Goal: Transaction & Acquisition: Book appointment/travel/reservation

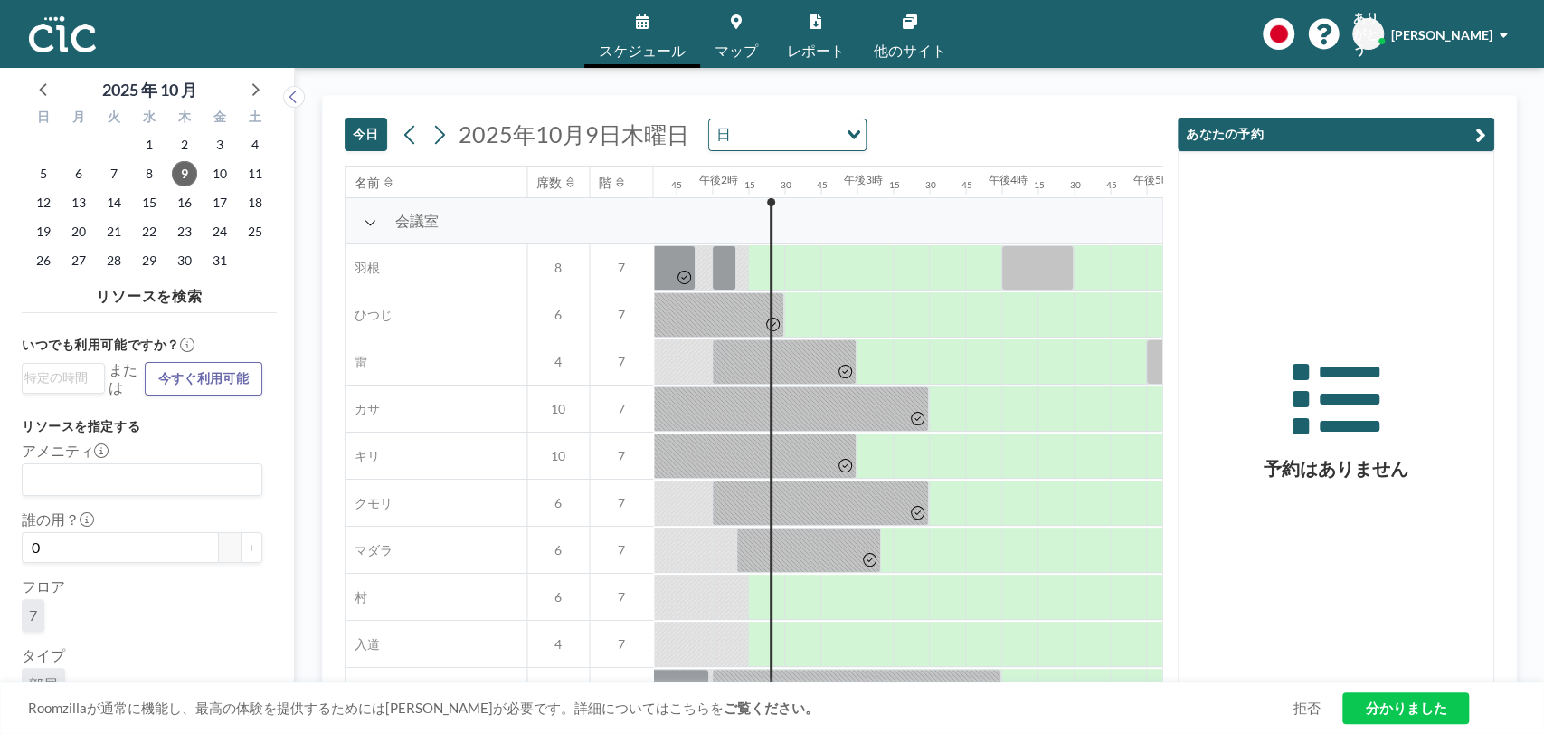
scroll to position [0, 2026]
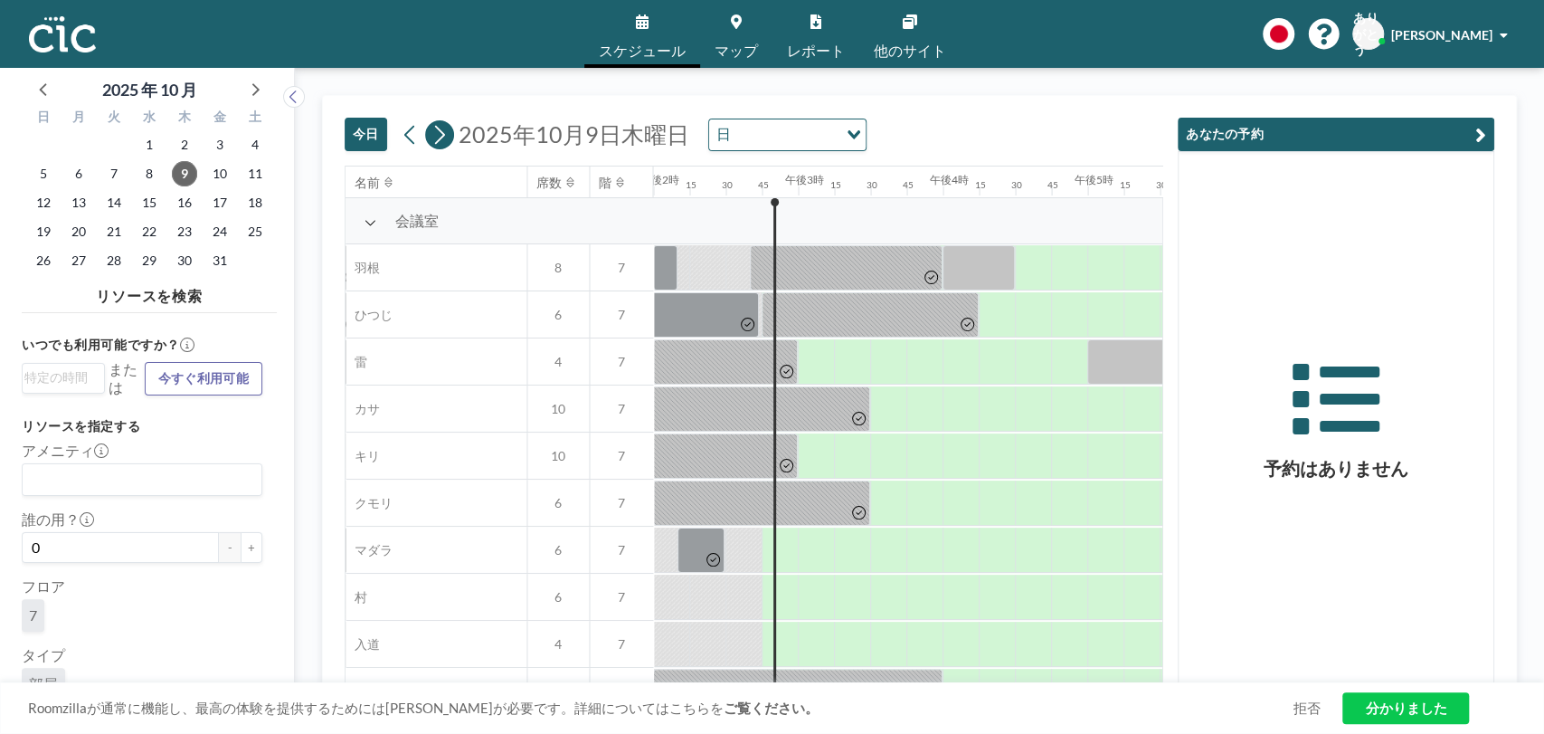
click at [441, 131] on icon at bounding box center [440, 134] width 10 height 19
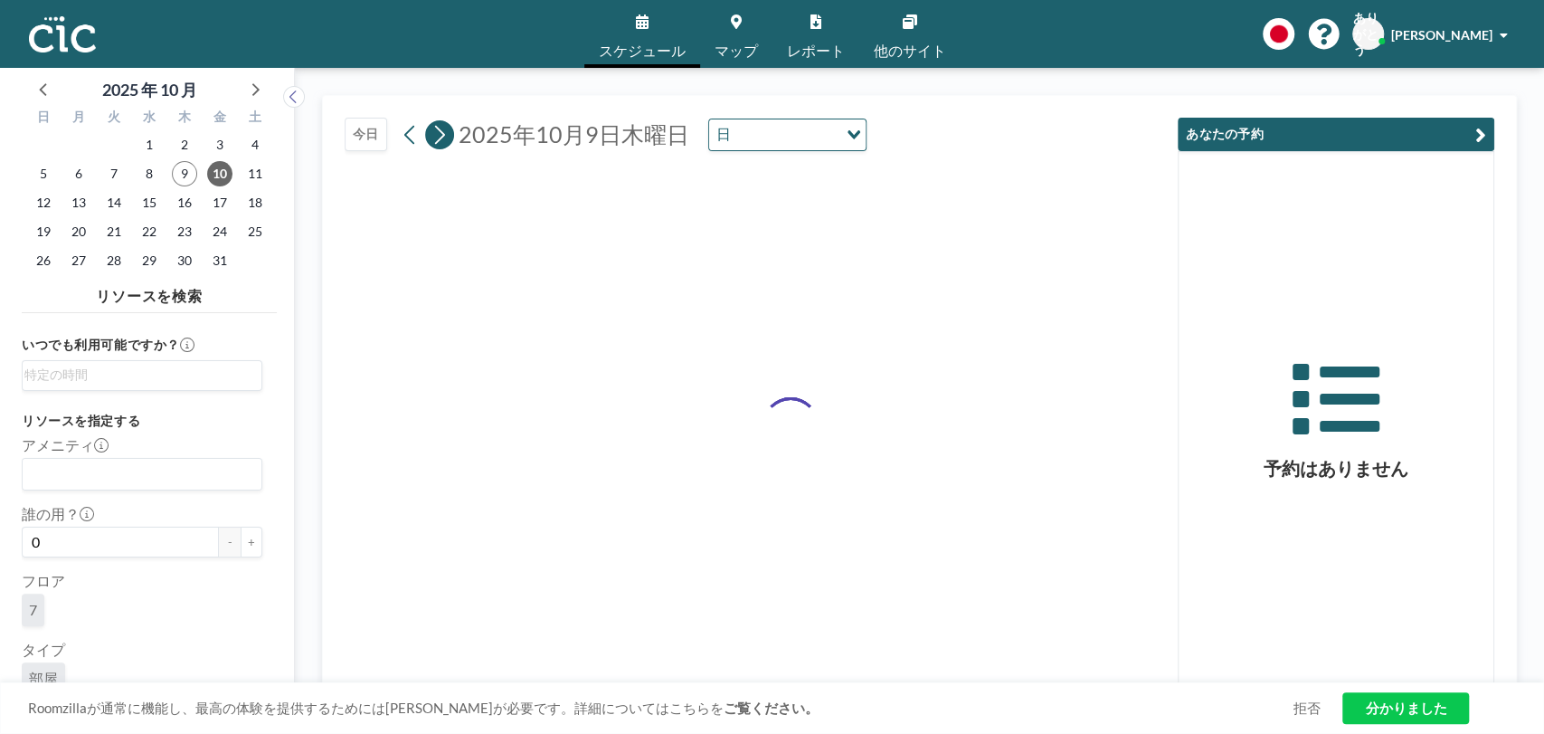
click at [441, 131] on icon at bounding box center [440, 134] width 10 height 19
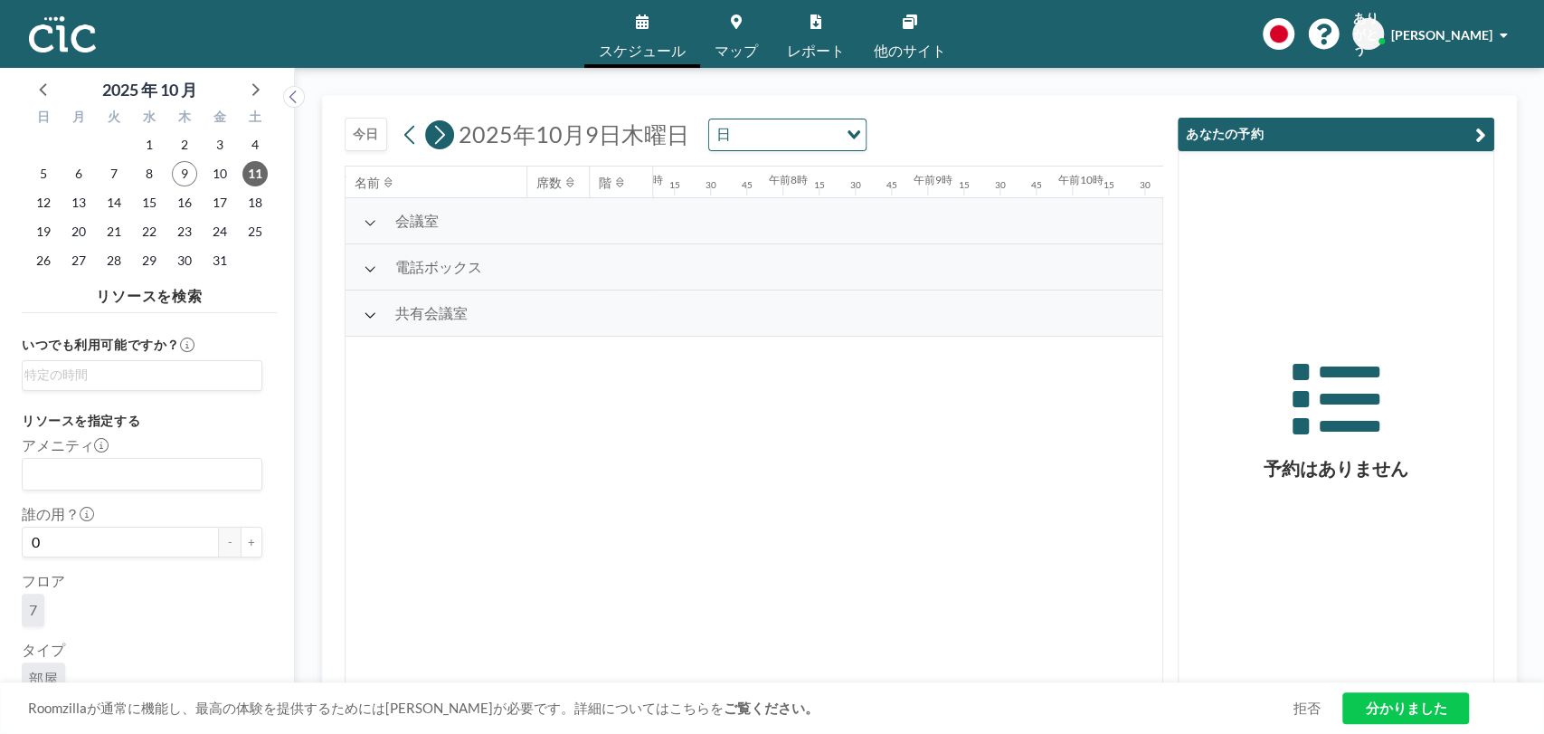
click at [441, 132] on icon at bounding box center [440, 134] width 10 height 19
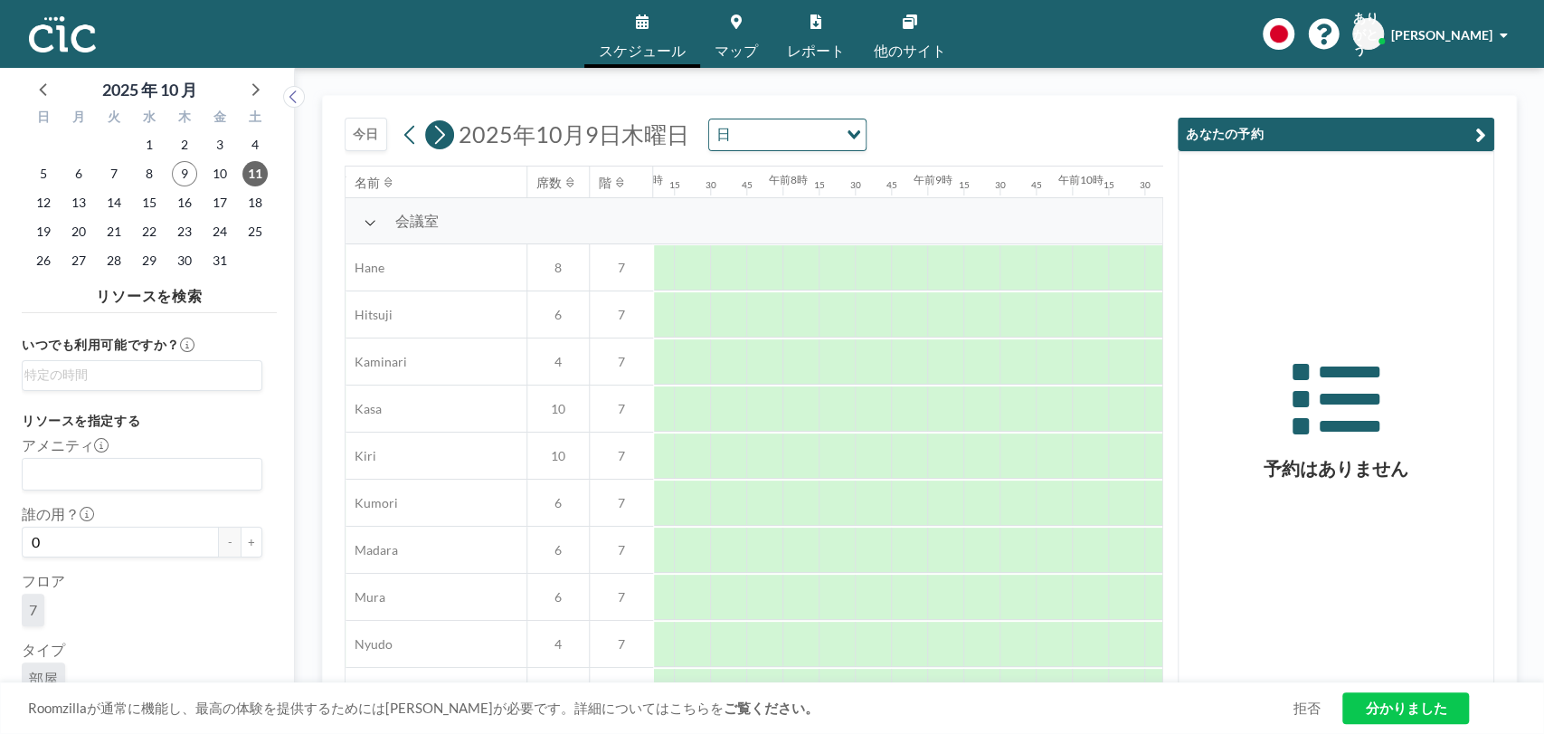
scroll to position [0, 1122]
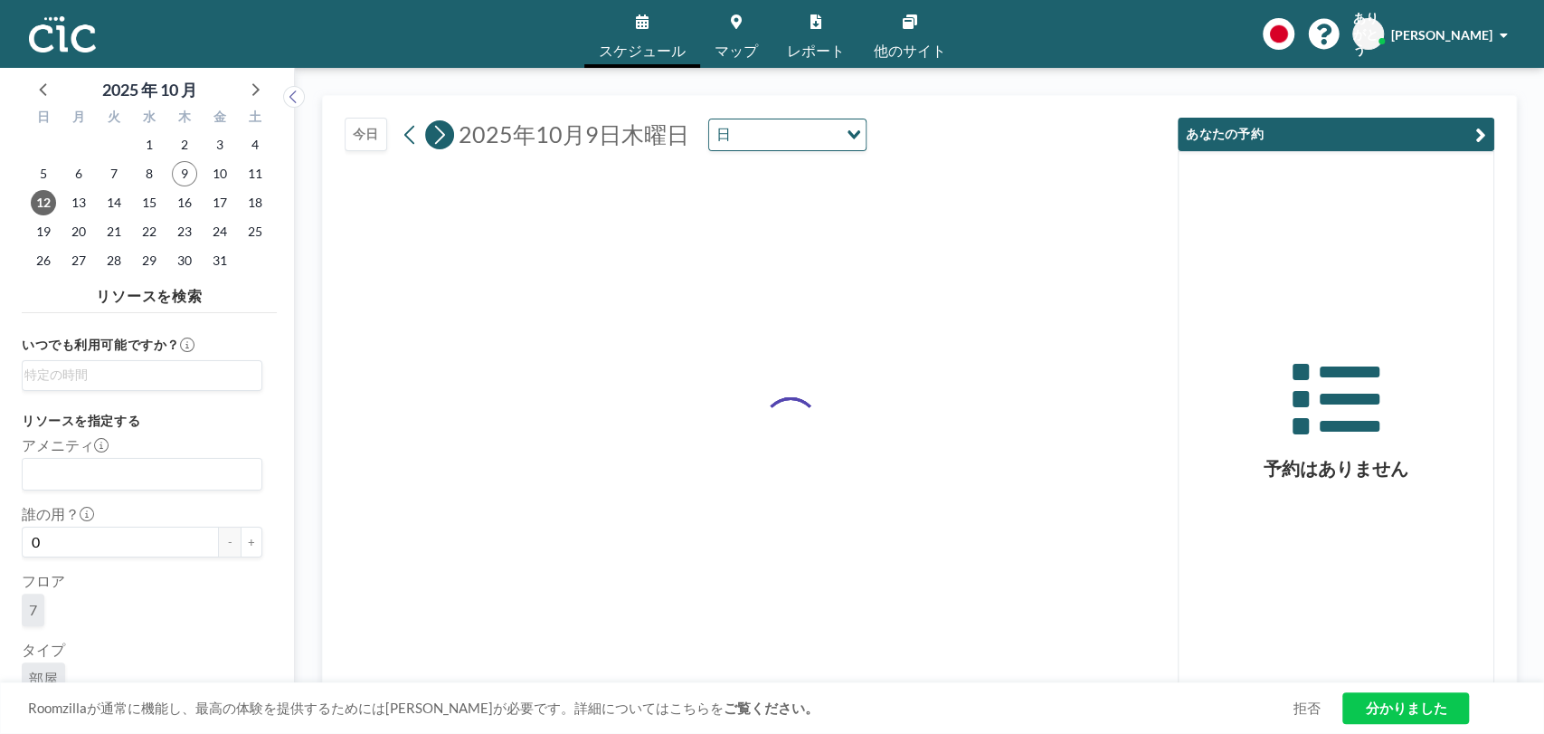
click at [441, 132] on icon at bounding box center [440, 134] width 10 height 19
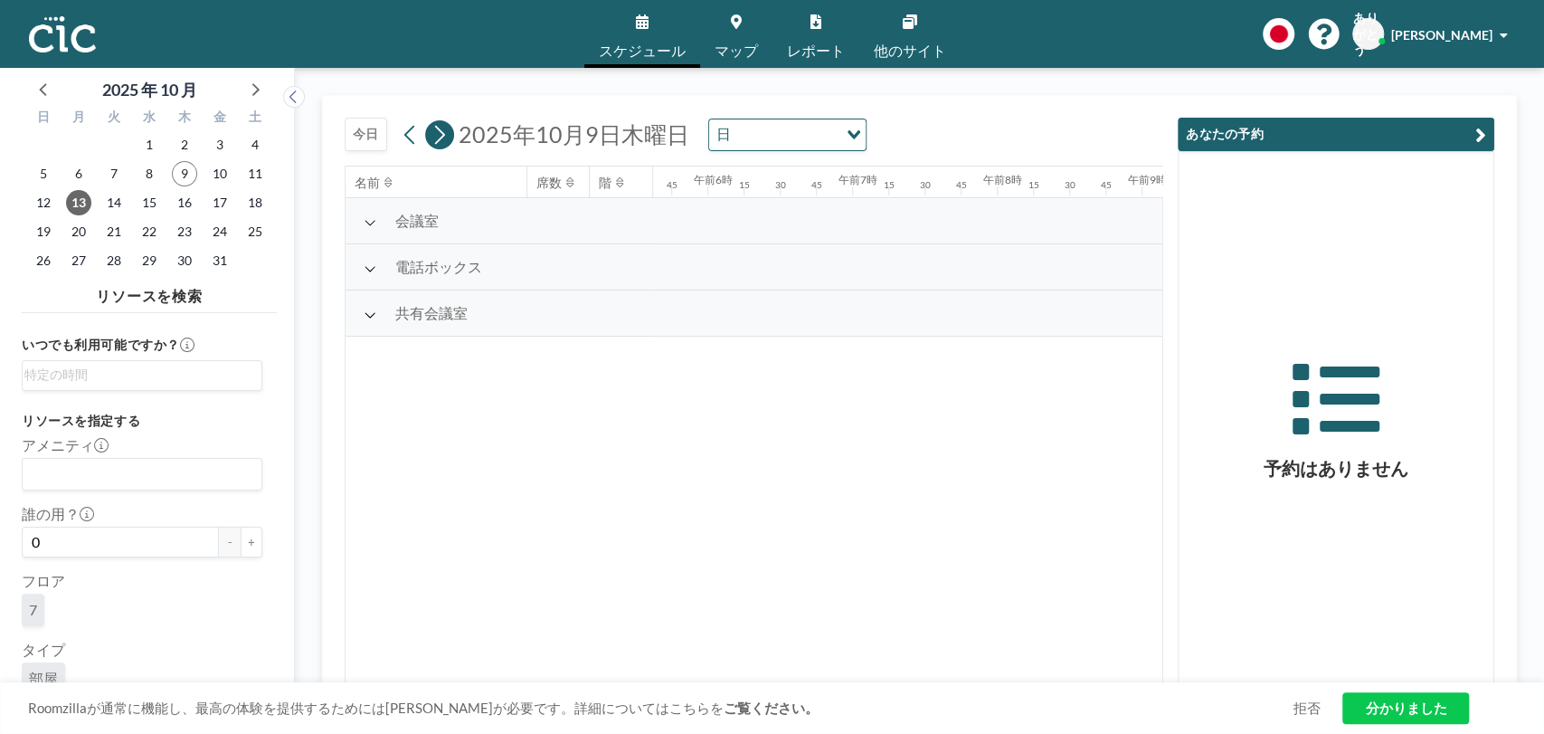
scroll to position [0, 1093]
click at [441, 132] on icon at bounding box center [440, 134] width 10 height 19
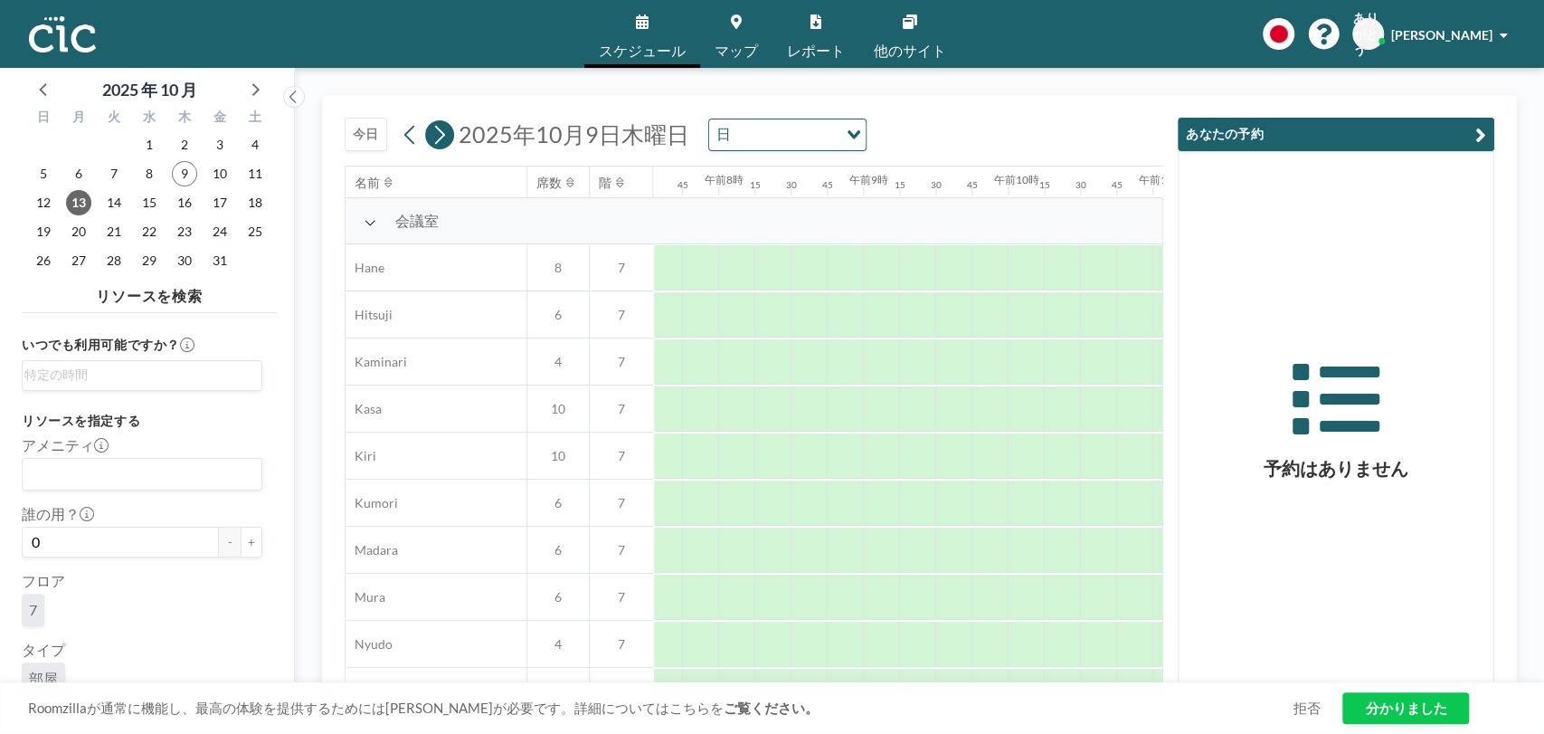
scroll to position [0, 0]
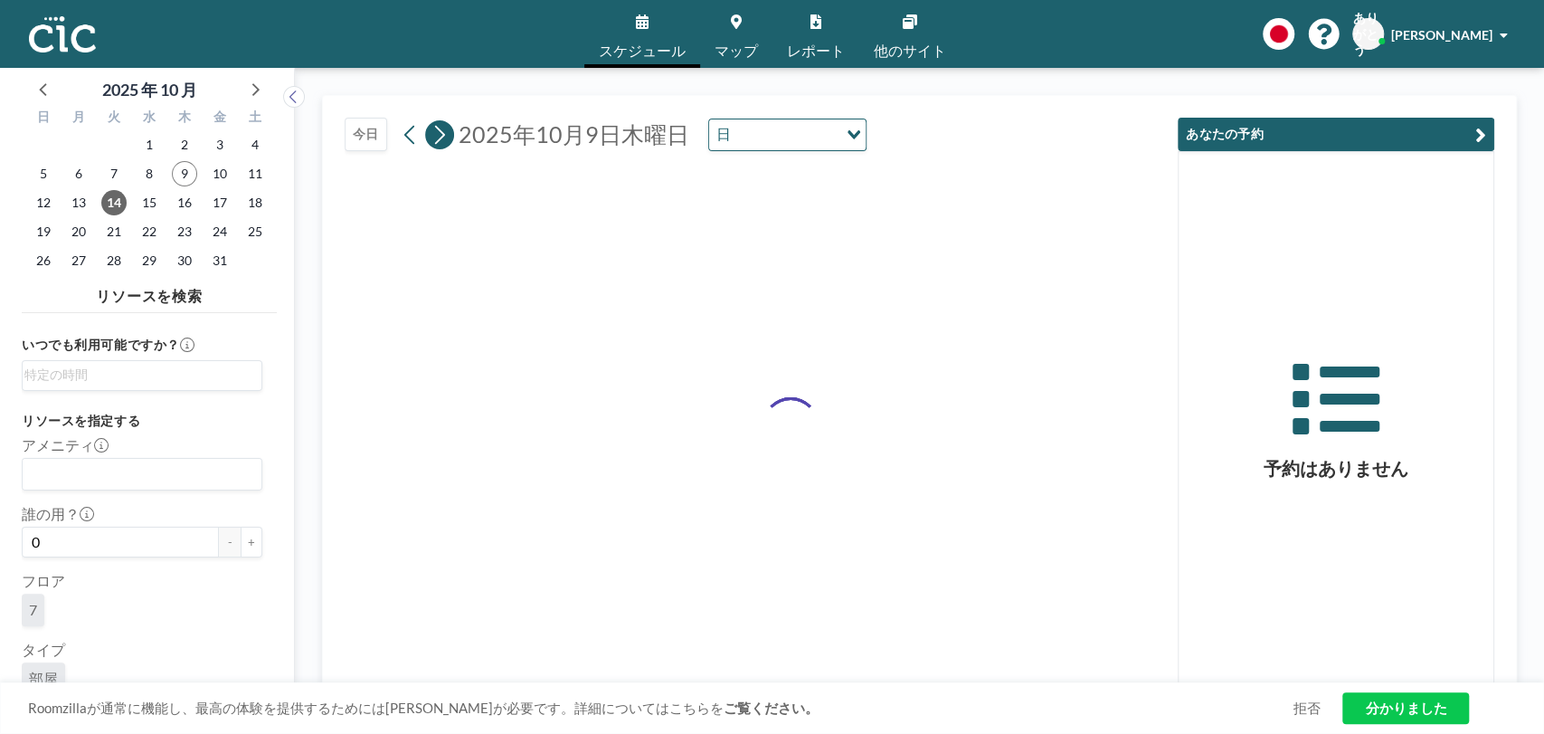
click at [441, 132] on icon at bounding box center [440, 134] width 10 height 19
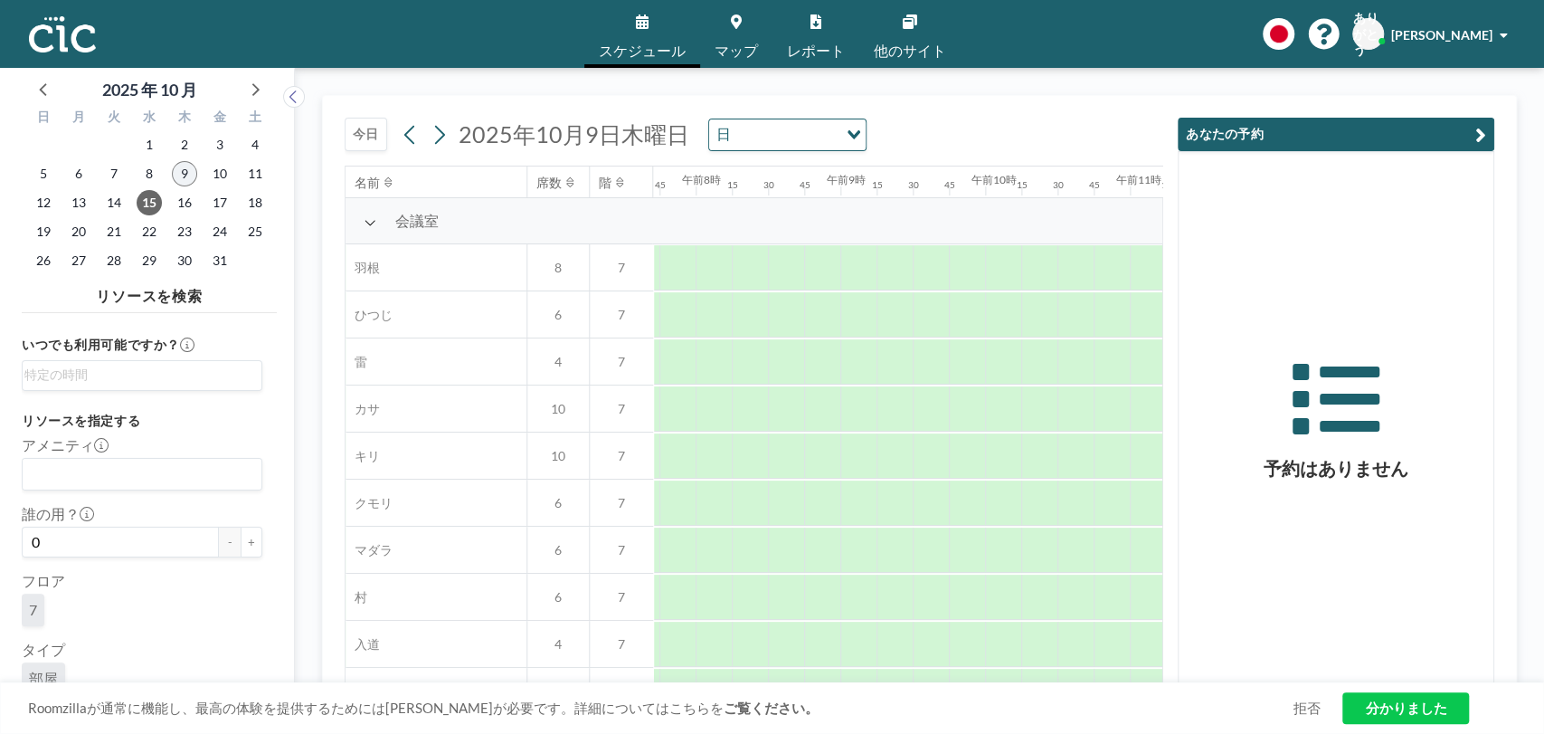
scroll to position [0, 1122]
click at [152, 204] on font "15" at bounding box center [149, 202] width 14 height 15
click at [375, 137] on font "今日" at bounding box center [366, 133] width 26 height 15
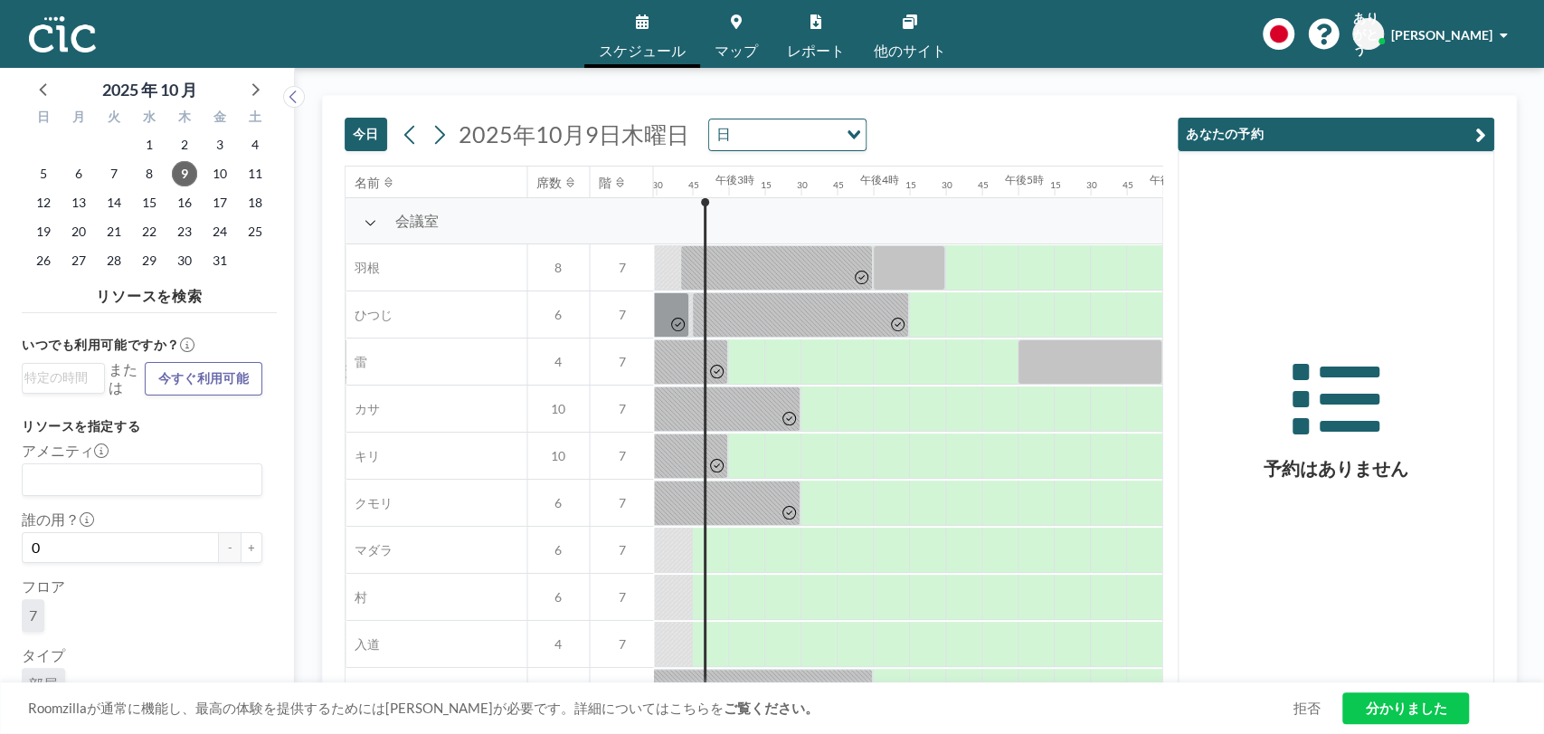
scroll to position [0, 2099]
click at [848, 135] on icon "オプションを検索" at bounding box center [854, 134] width 13 height 9
click at [751, 185] on li "週" at bounding box center [784, 193] width 155 height 26
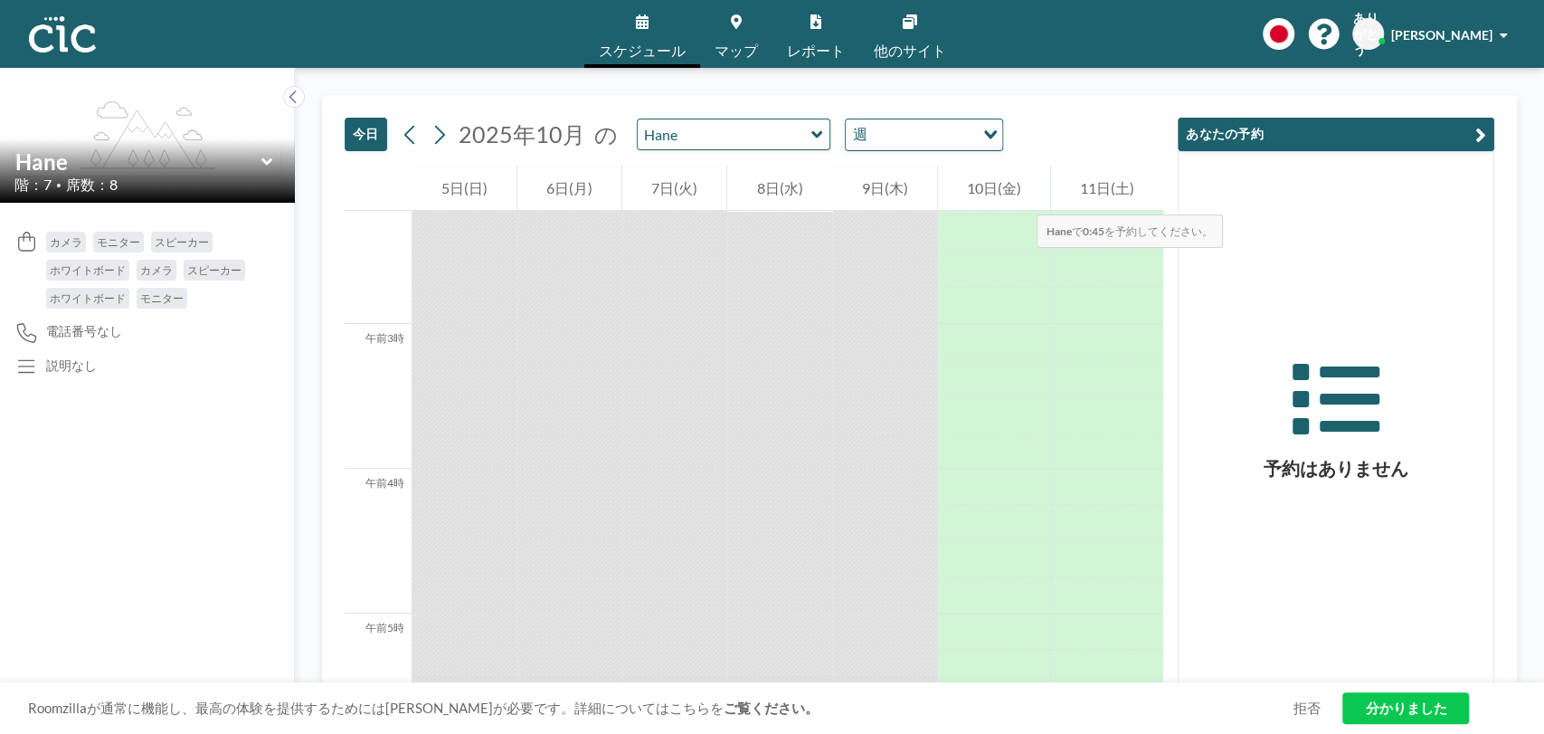
scroll to position [0, 0]
click at [986, 133] on icon "オプションを検索" at bounding box center [990, 134] width 13 height 9
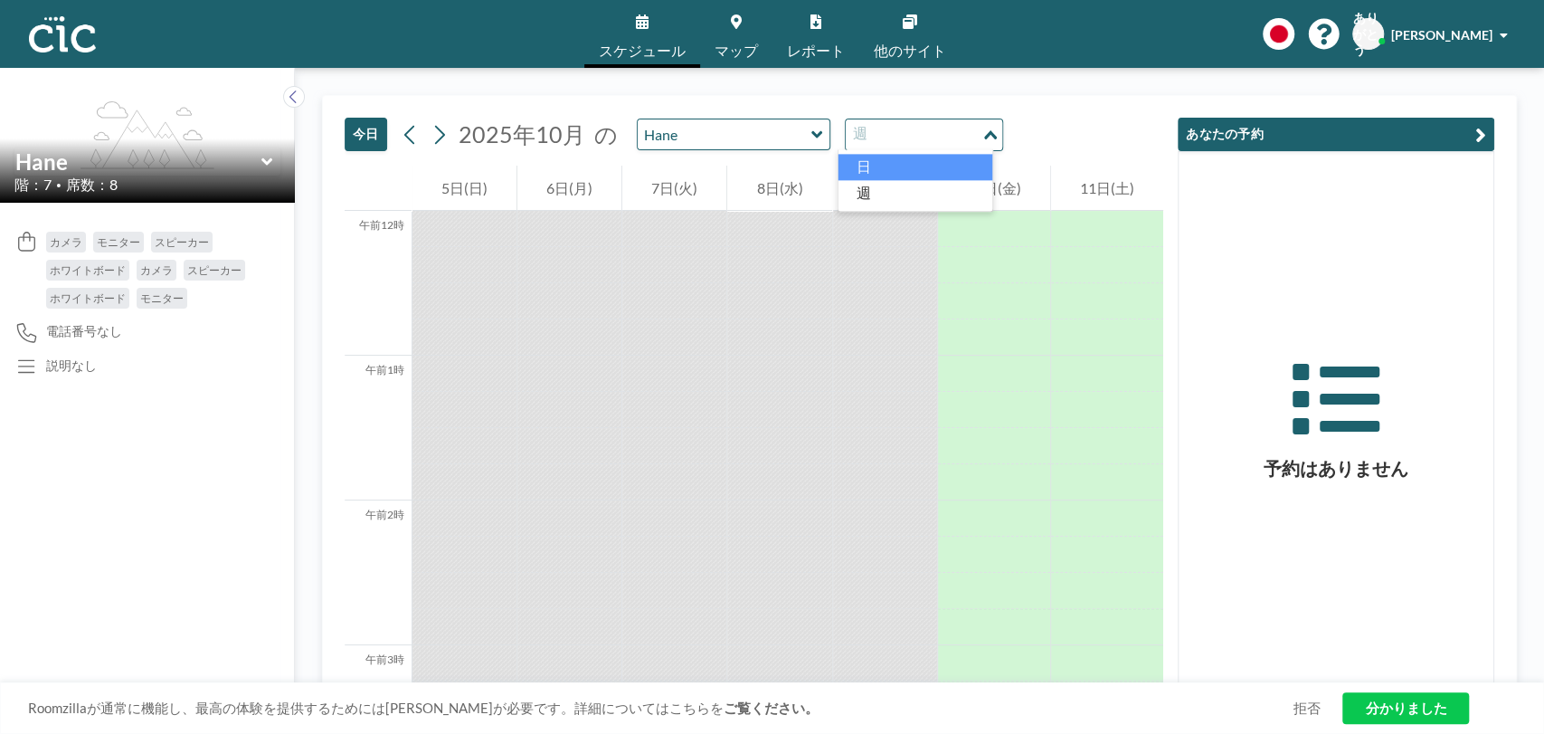
click at [918, 176] on li "日" at bounding box center [915, 167] width 155 height 26
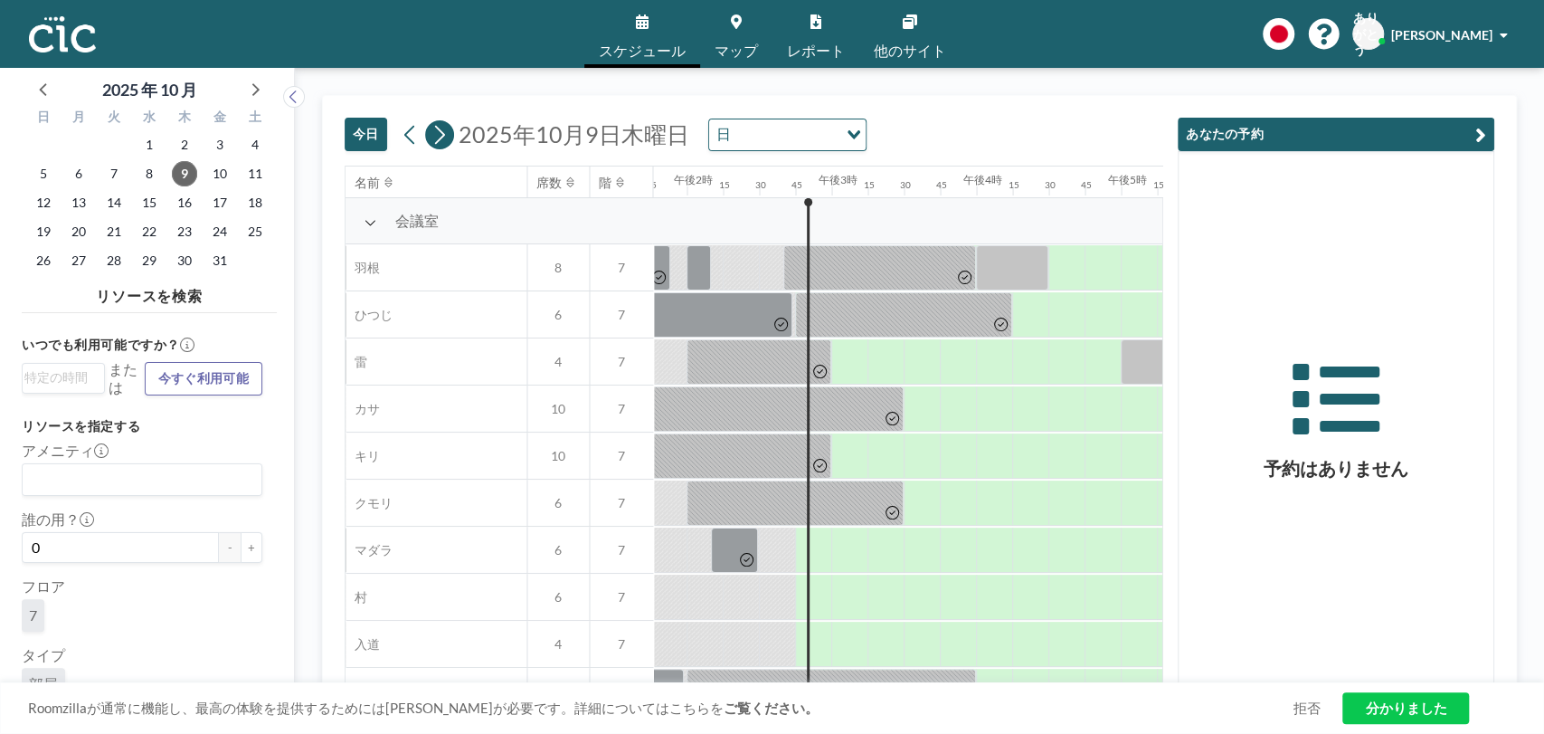
scroll to position [0, 2099]
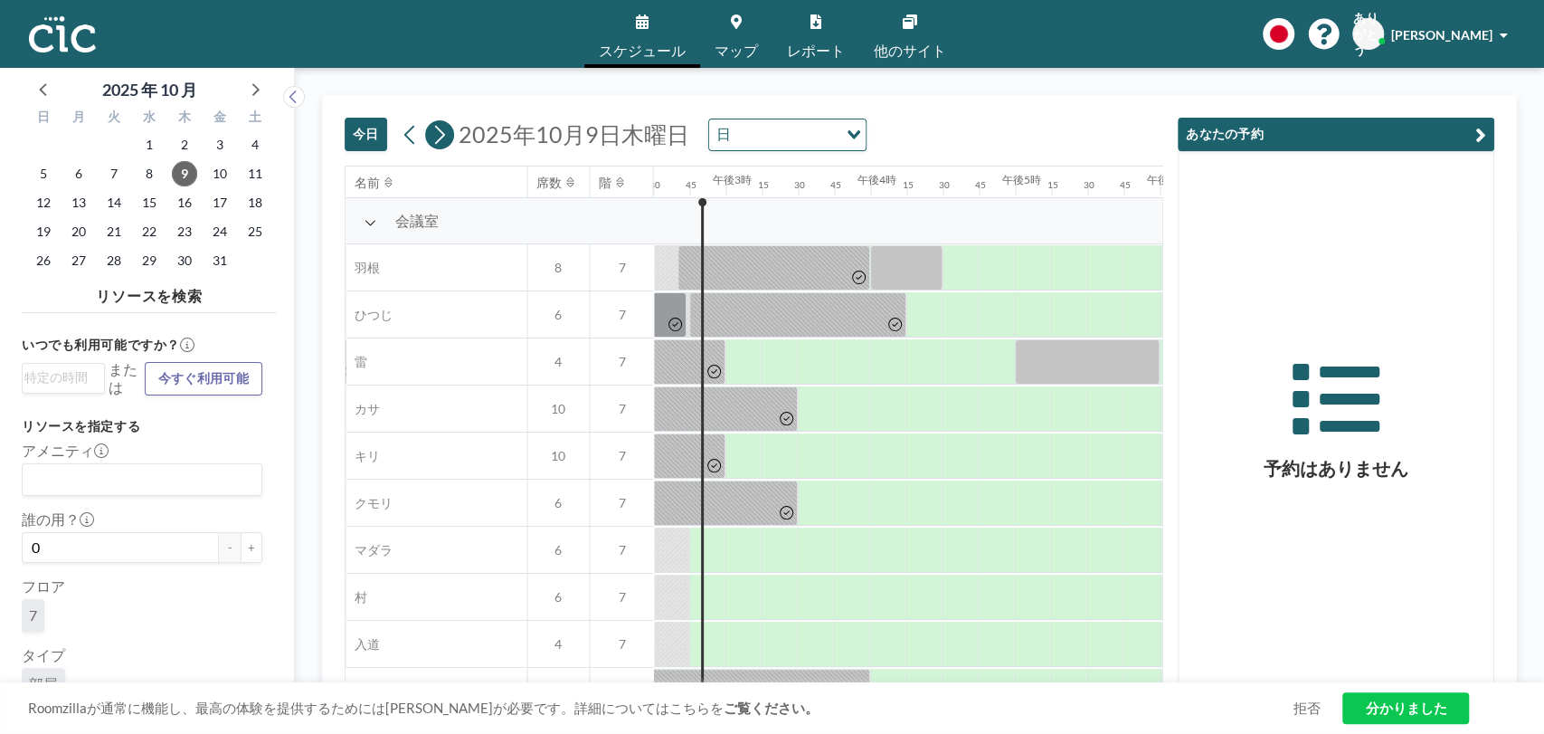
click at [441, 136] on icon at bounding box center [439, 134] width 17 height 27
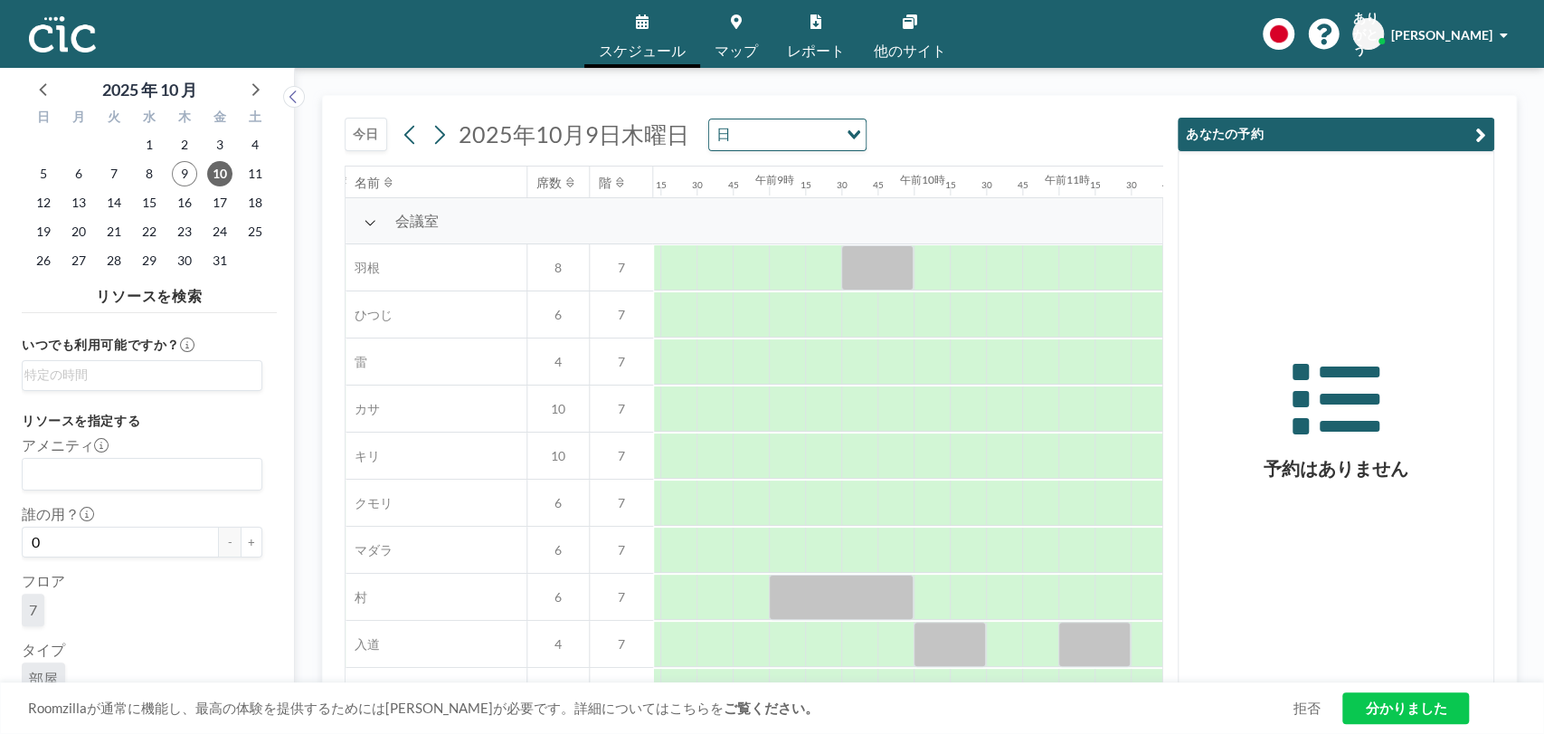
scroll to position [0, 1230]
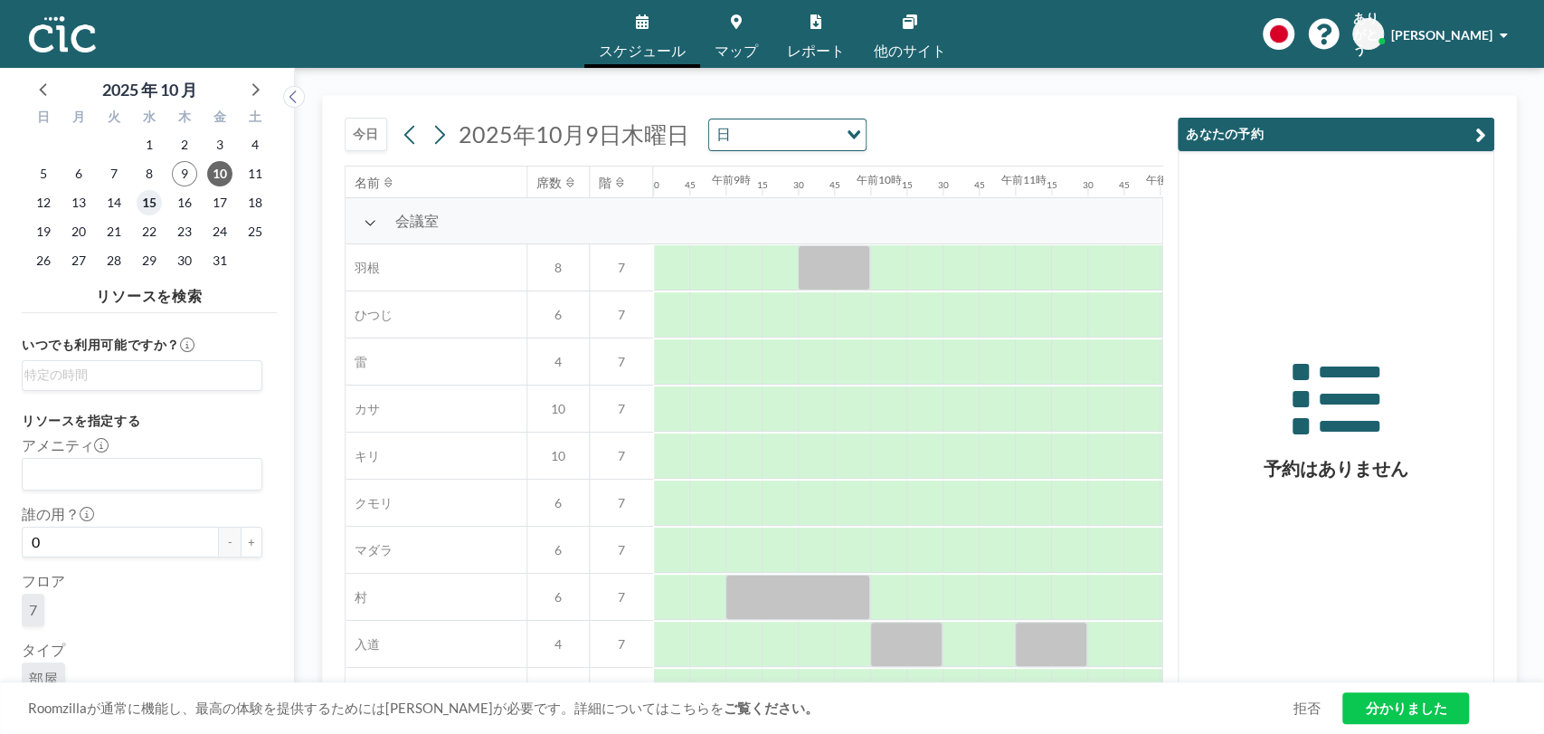
click at [147, 204] on font "15" at bounding box center [149, 202] width 14 height 15
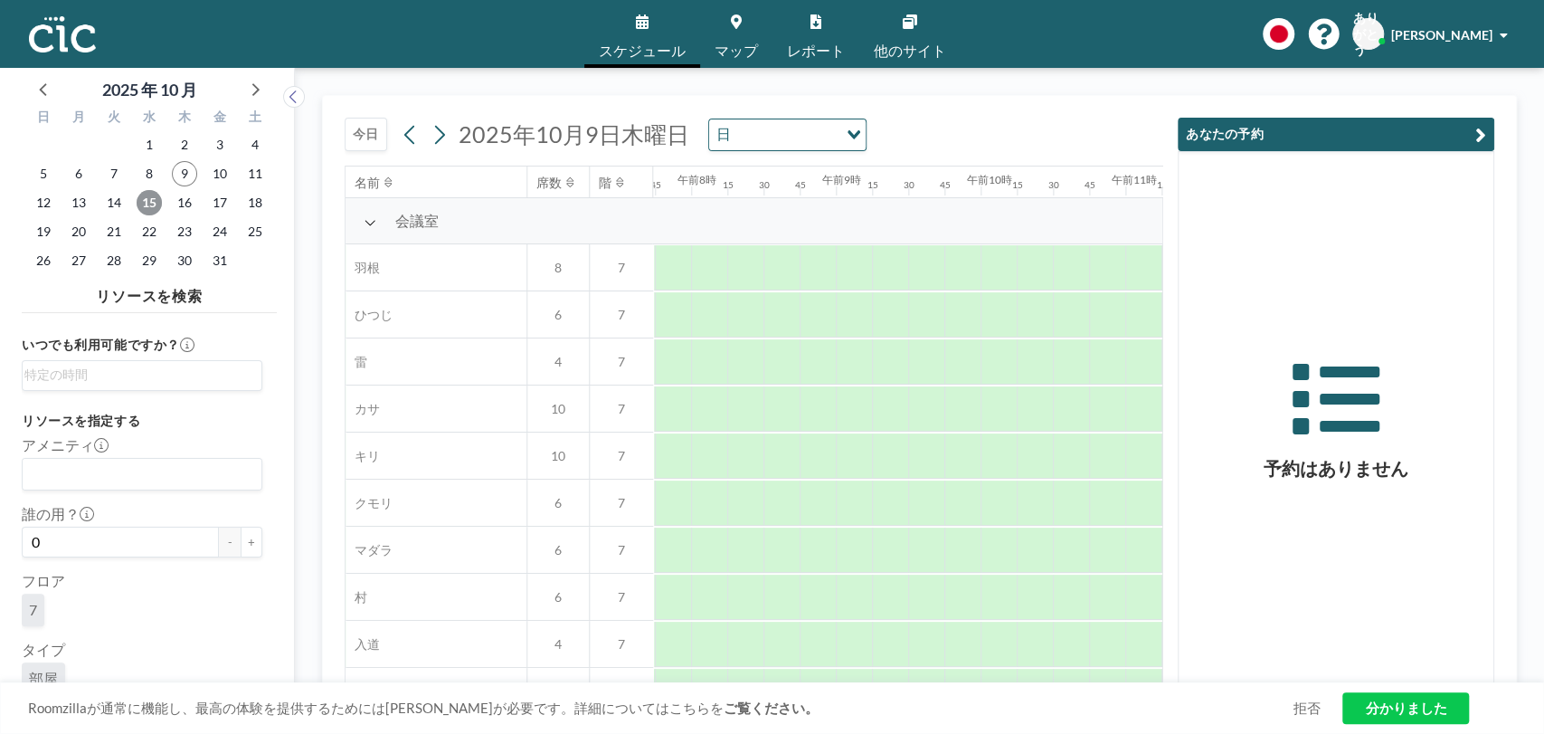
scroll to position [0, 1122]
click at [147, 204] on font "15" at bounding box center [149, 202] width 14 height 15
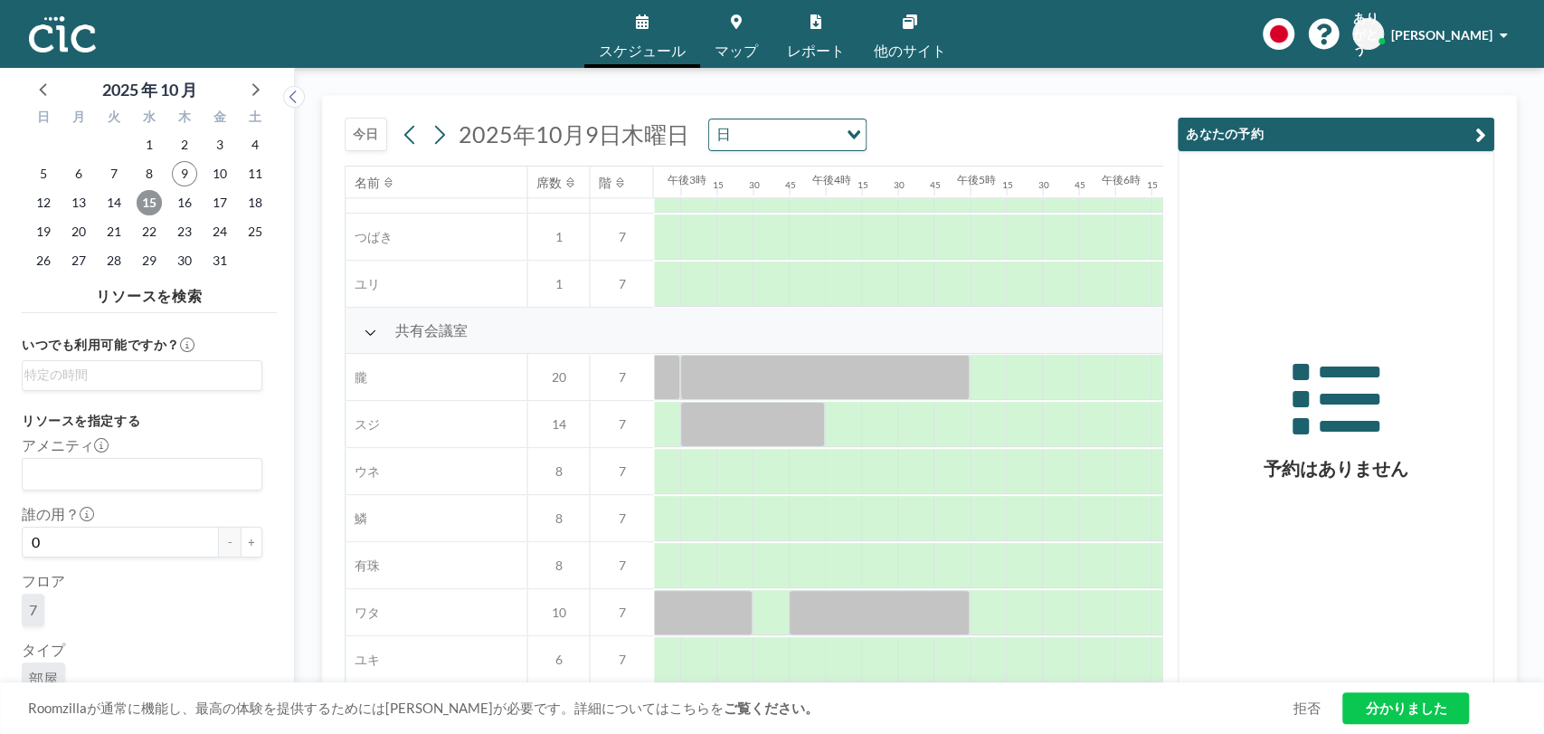
scroll to position [1217, 2192]
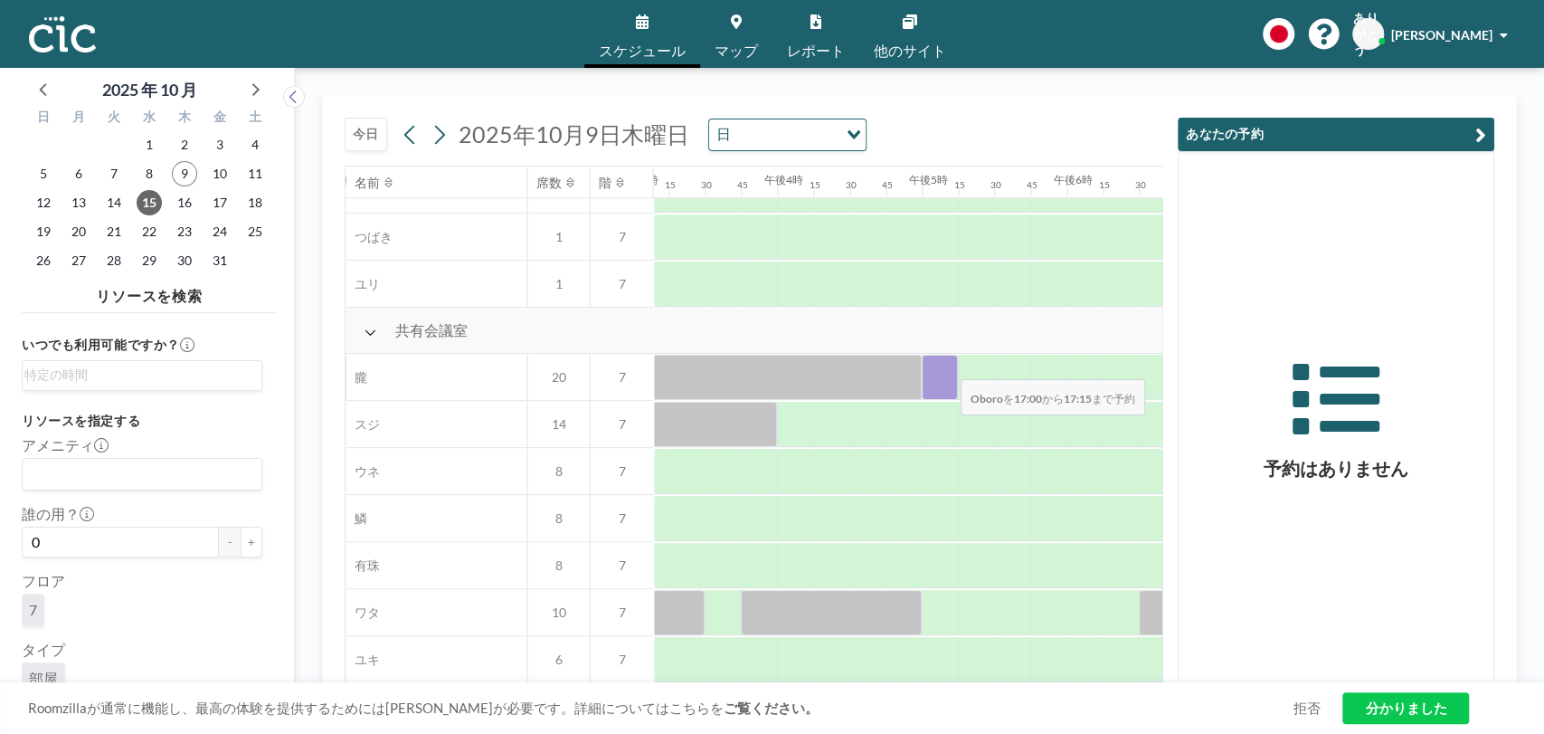
click at [946, 366] on div at bounding box center [940, 377] width 36 height 45
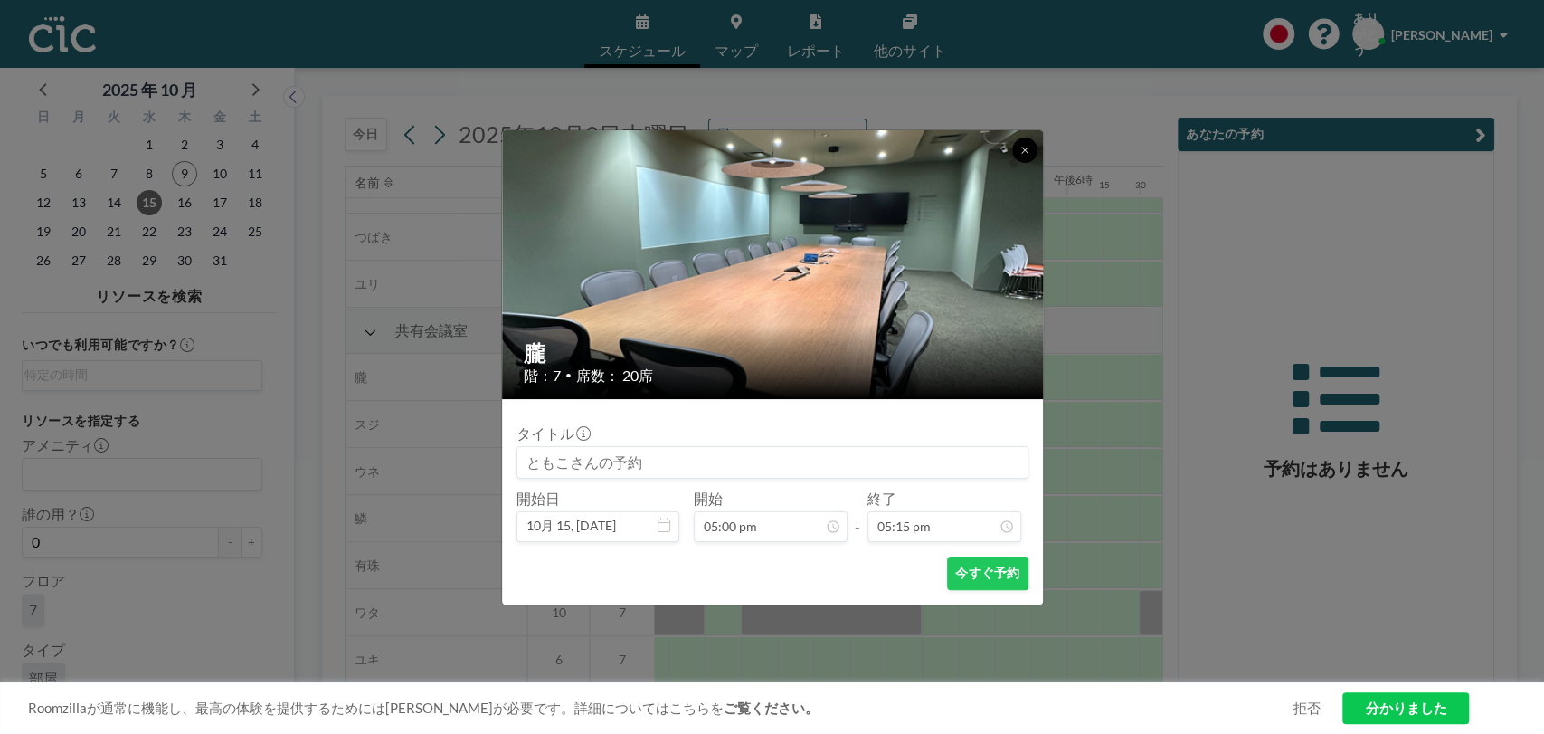
click at [1028, 157] on button at bounding box center [1024, 150] width 25 height 25
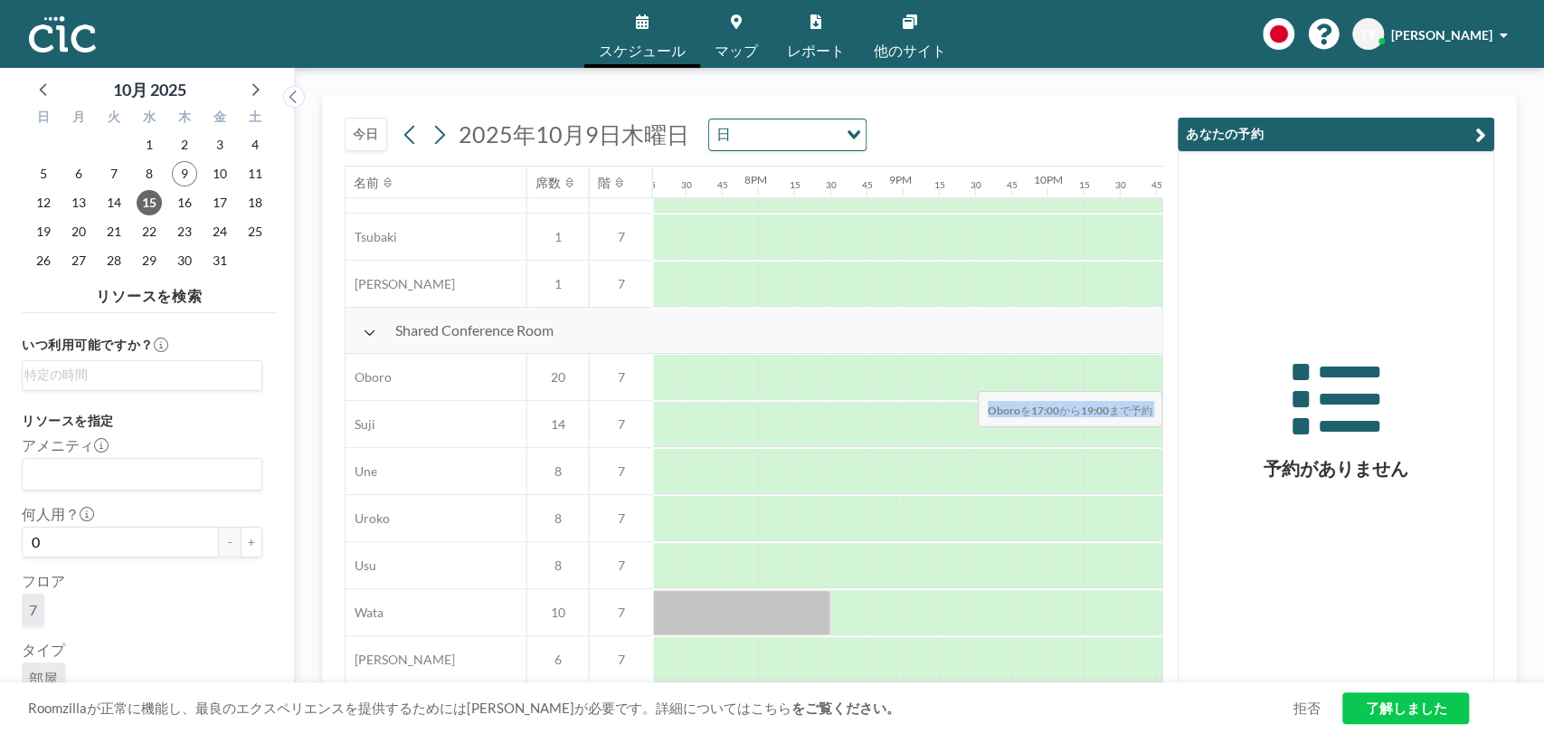
scroll to position [1217, 2953]
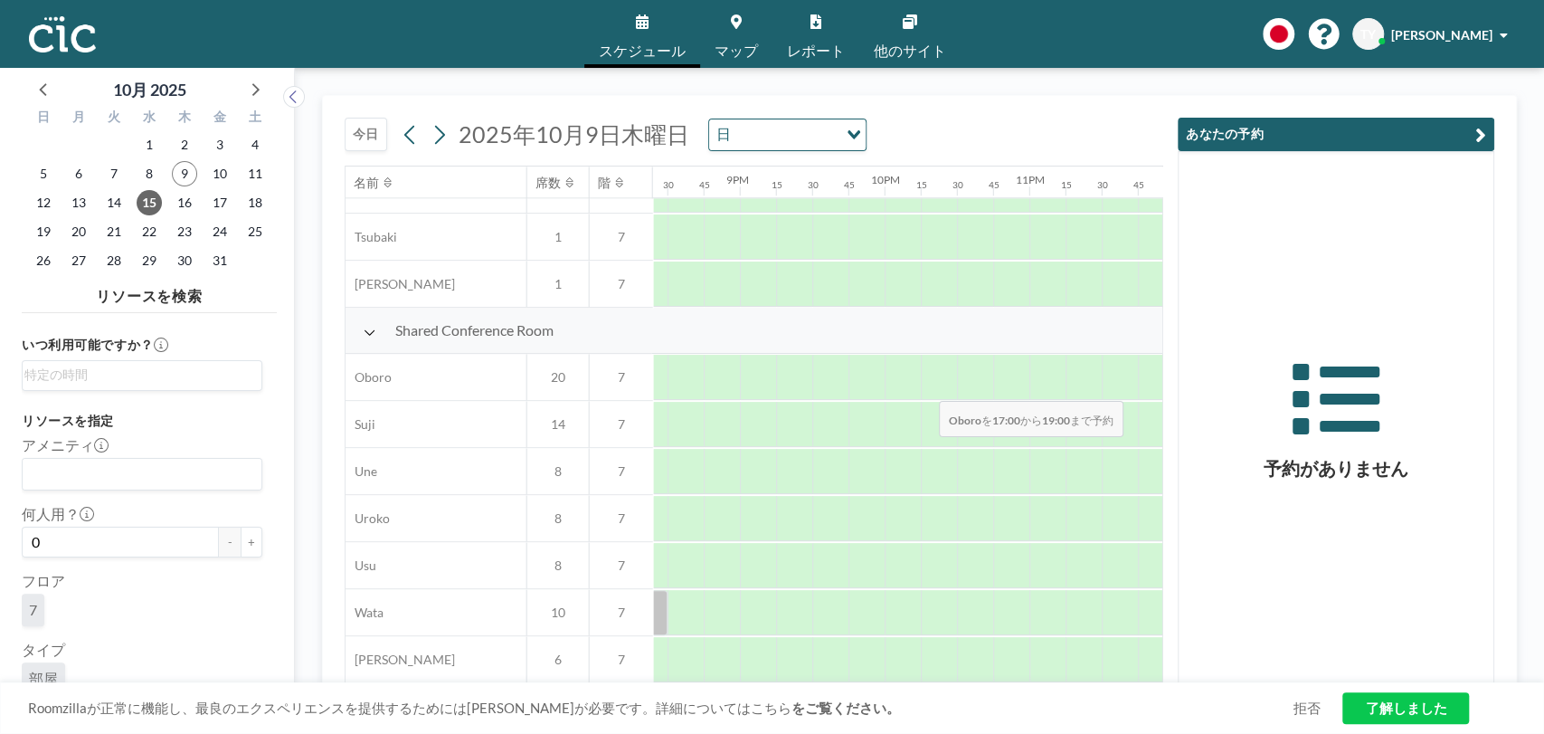
drag, startPoint x: 963, startPoint y: 364, endPoint x: 934, endPoint y: 388, distance: 38.6
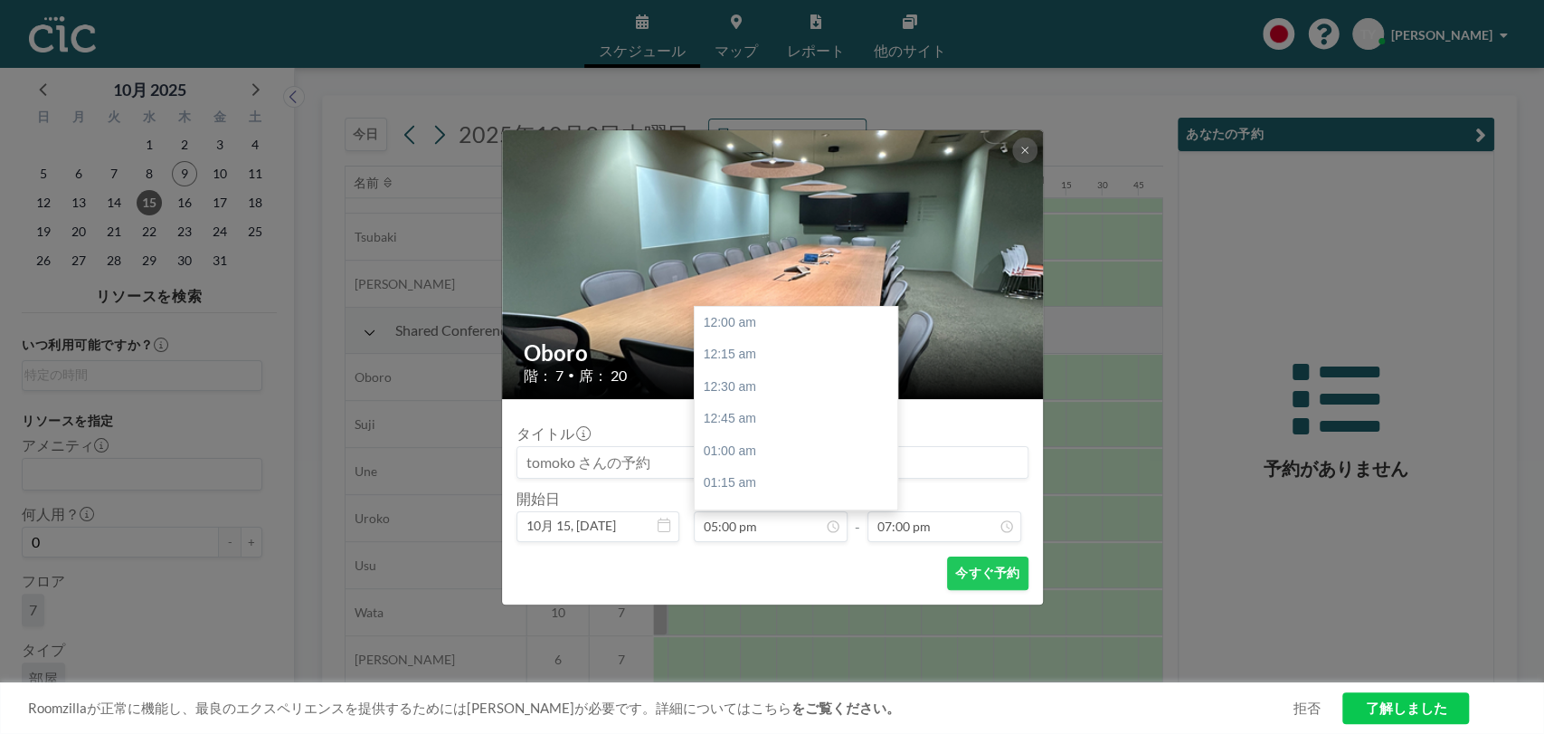
scroll to position [2190, 0]
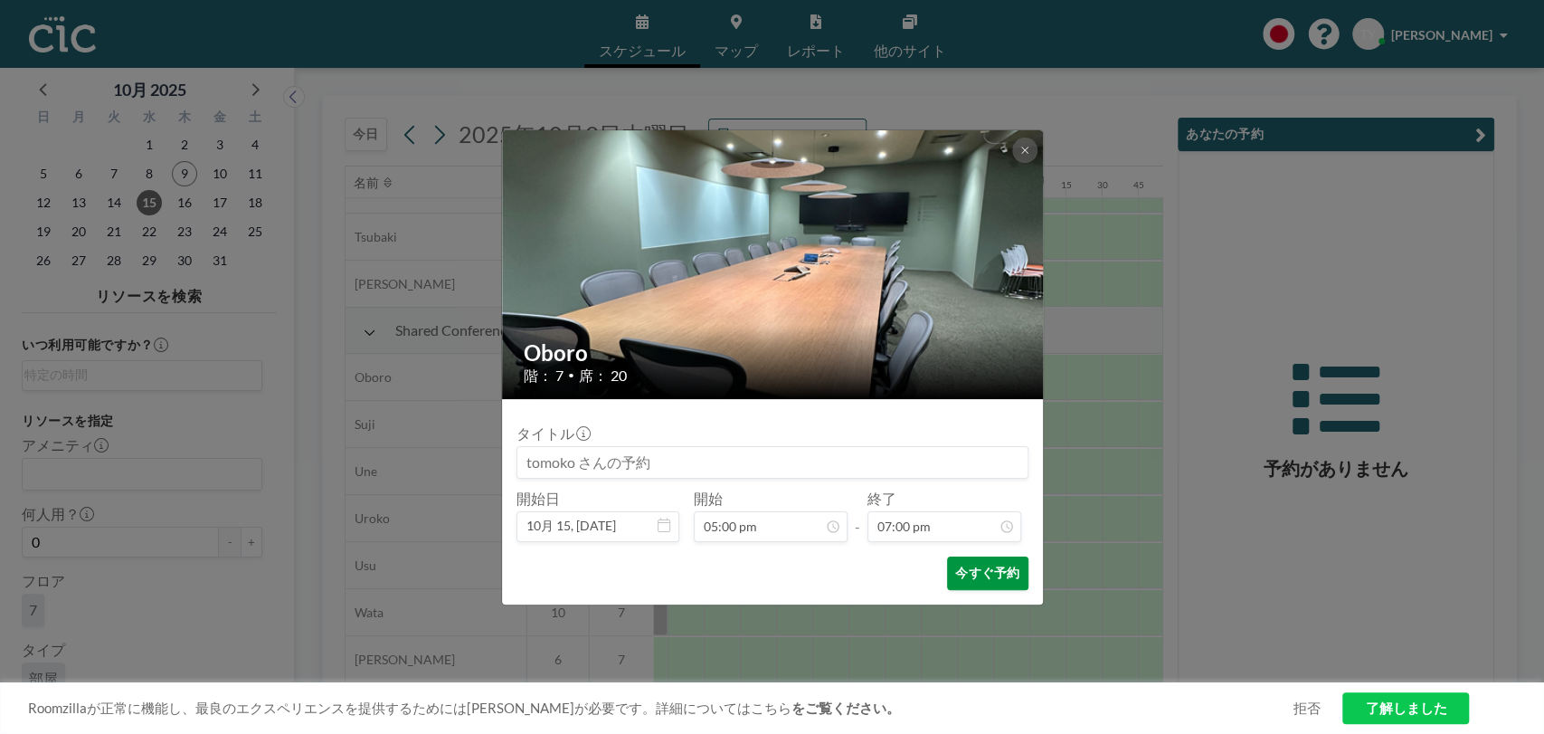
click at [1003, 571] on button "今すぐ予約" at bounding box center [987, 572] width 81 height 33
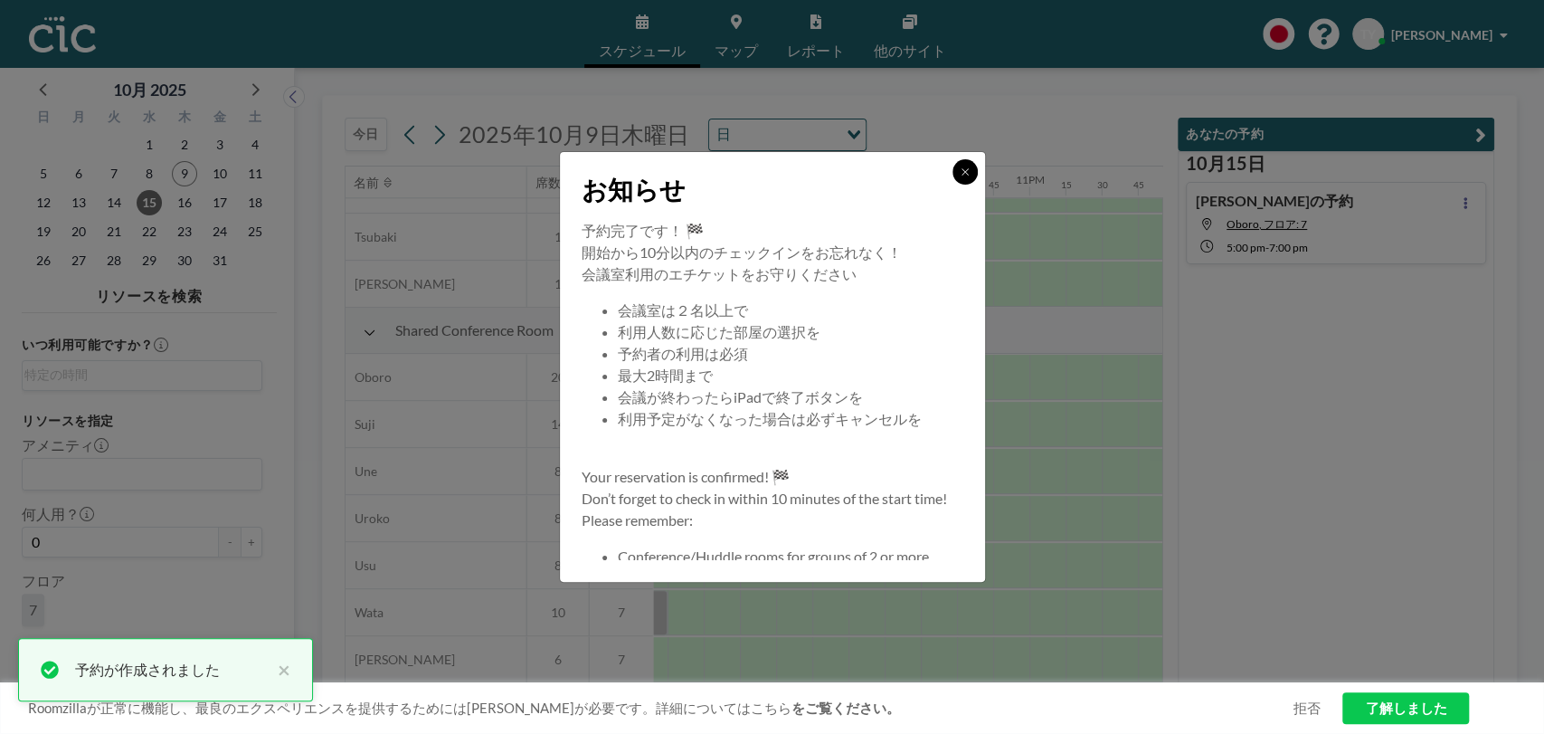
click at [965, 166] on icon at bounding box center [965, 171] width 11 height 11
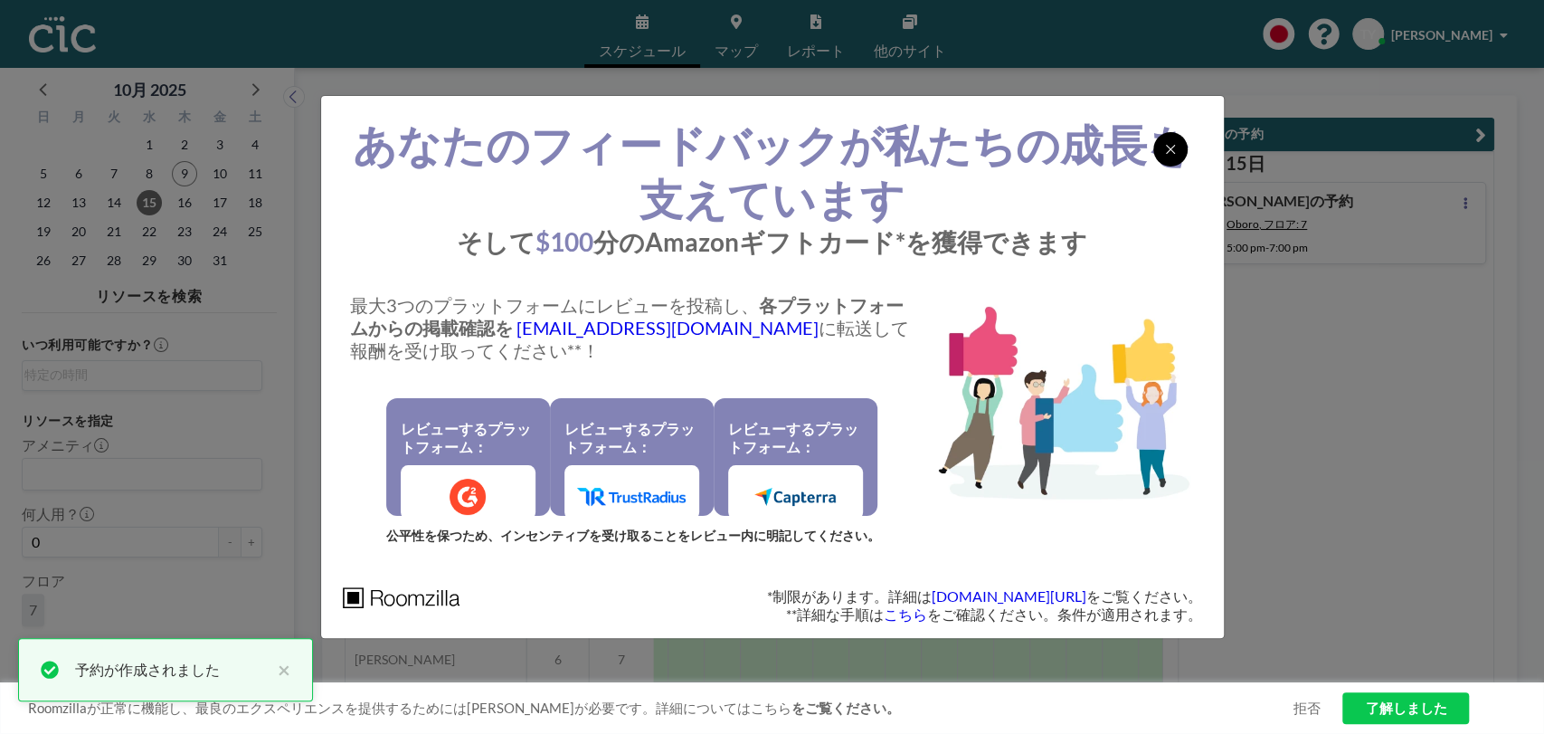
click at [1161, 147] on div at bounding box center [1170, 149] width 34 height 34
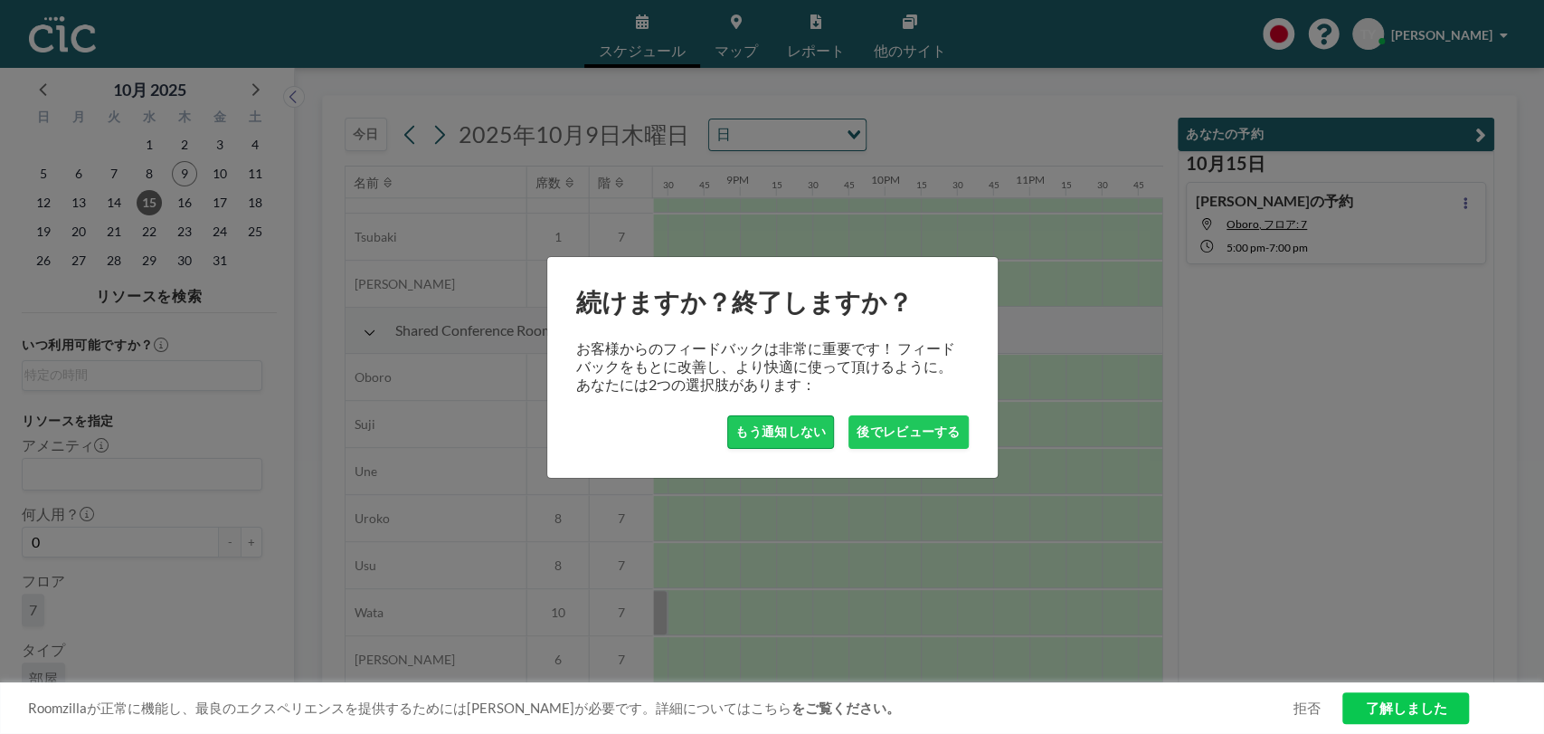
click at [793, 429] on button "もう通知しない" at bounding box center [780, 431] width 107 height 33
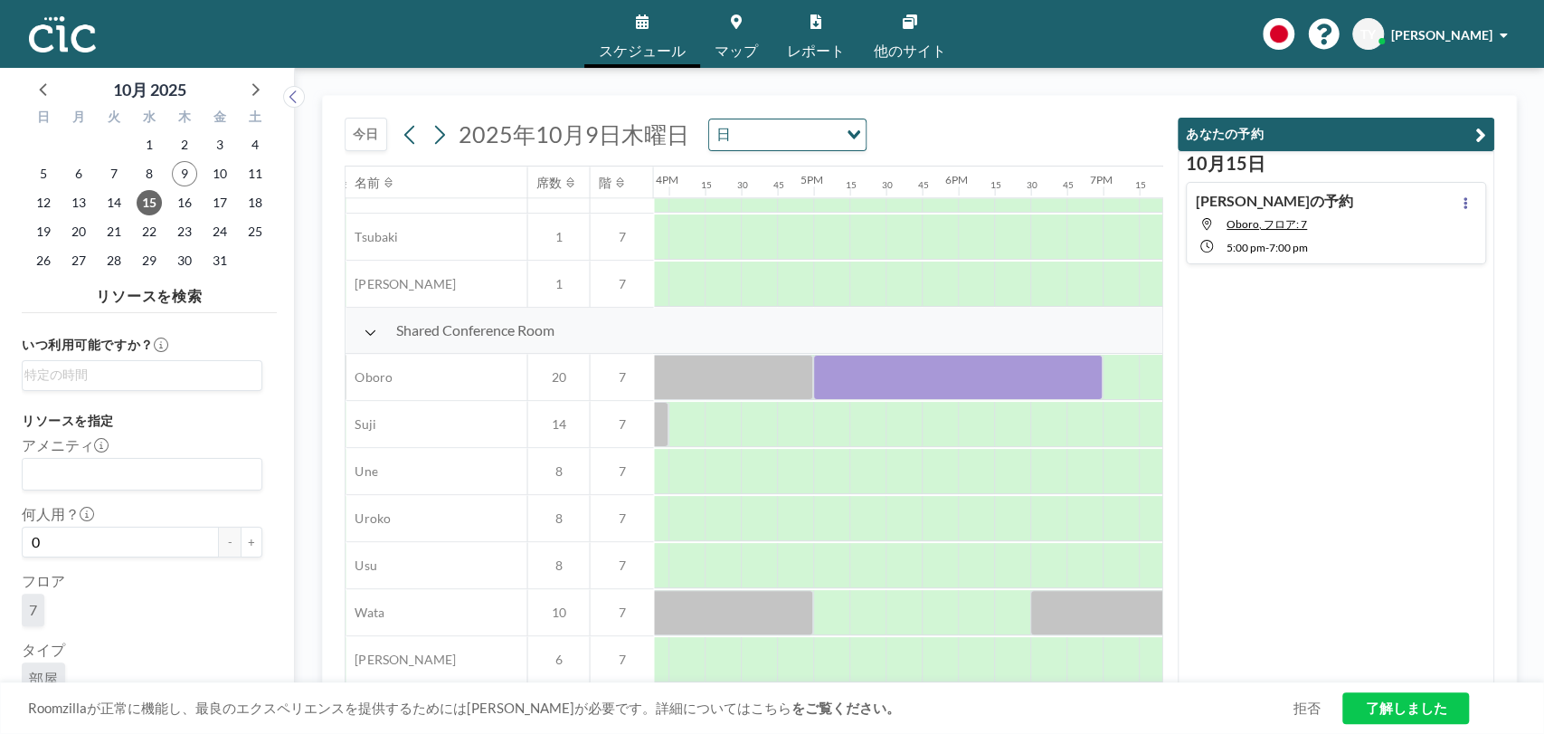
scroll to position [1217, 2323]
